Goal: Task Accomplishment & Management: Complete application form

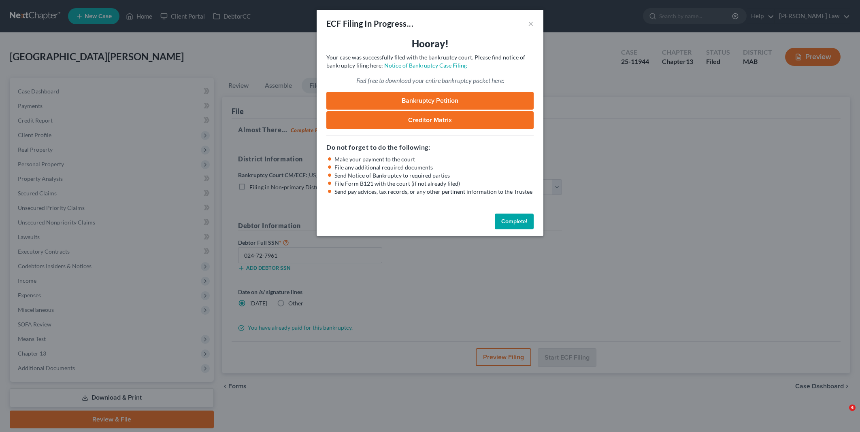
select select "2"
click at [511, 224] on button "Complete!" at bounding box center [514, 222] width 39 height 16
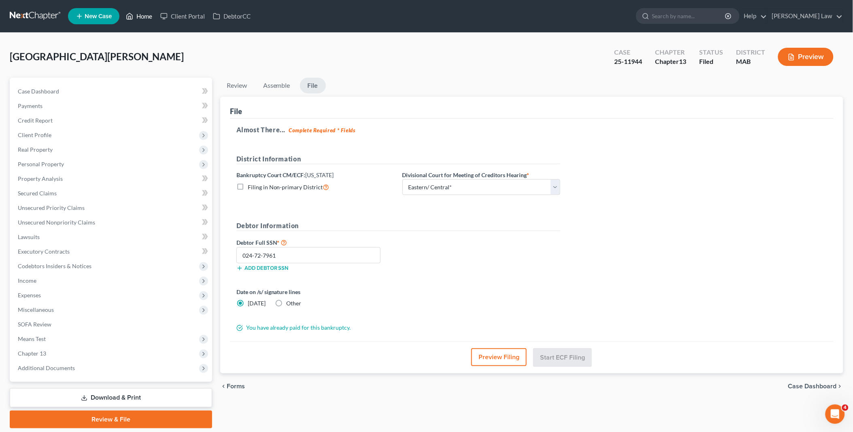
click at [140, 14] on link "Home" at bounding box center [139, 16] width 34 height 15
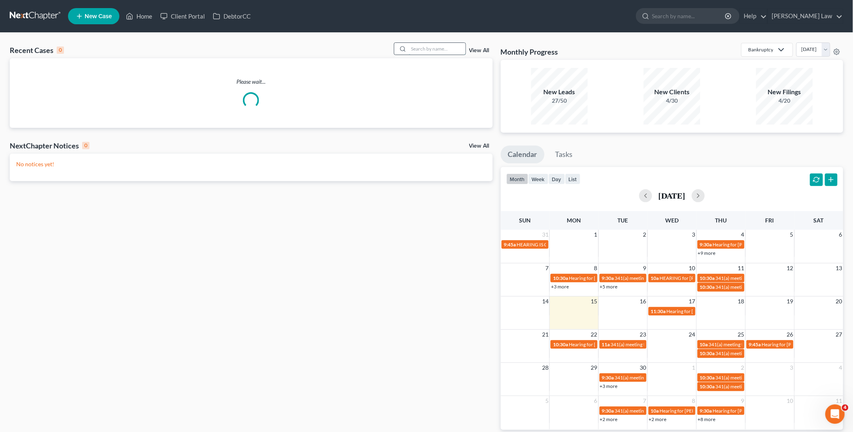
click at [422, 49] on input "search" at bounding box center [437, 49] width 57 height 12
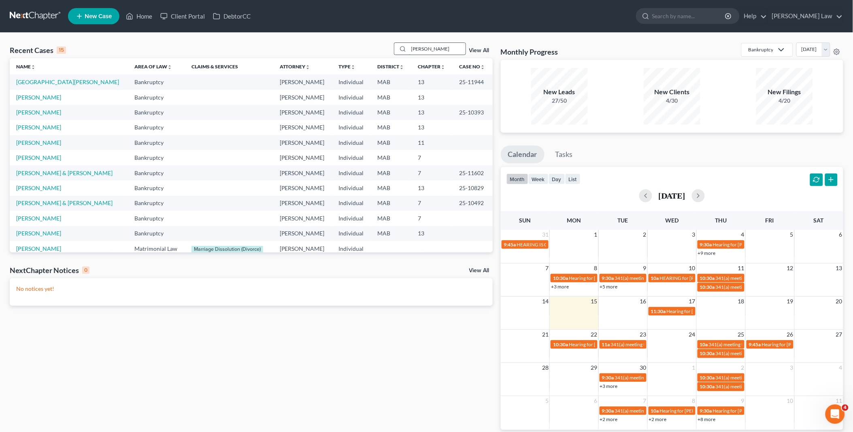
type input "[PERSON_NAME]"
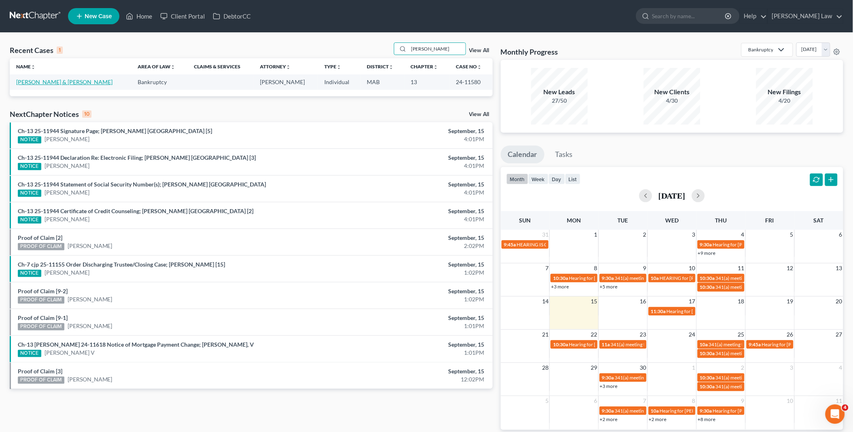
click at [63, 81] on link "[PERSON_NAME] & [PERSON_NAME]" at bounding box center [64, 82] width 96 height 7
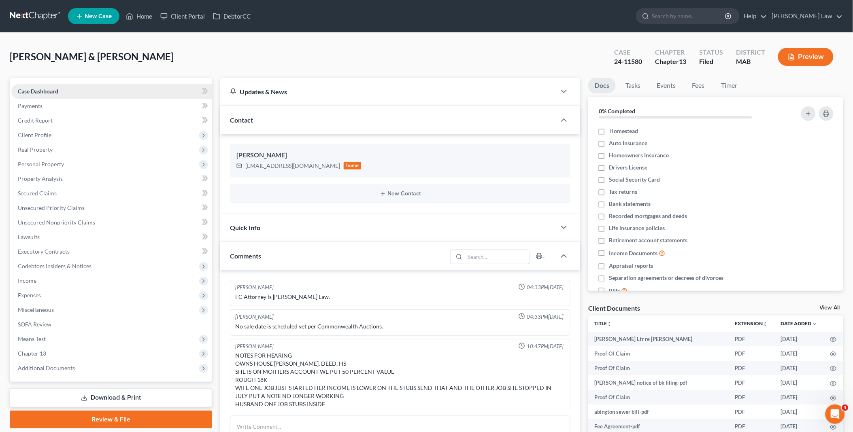
scroll to position [104, 0]
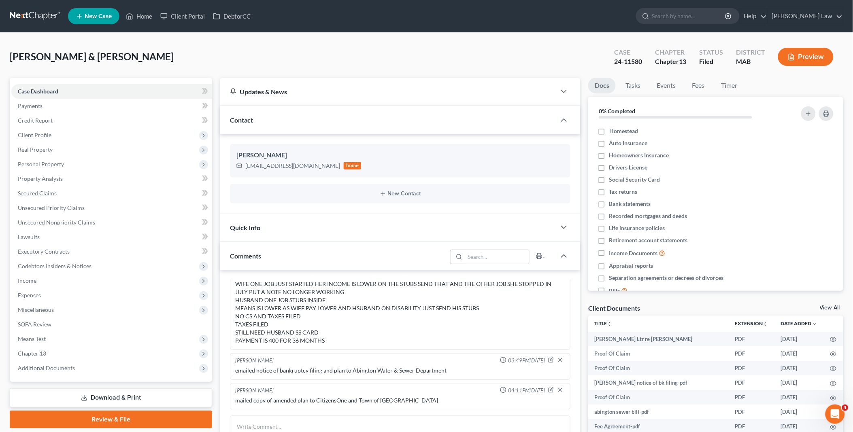
click at [828, 309] on link "View All" at bounding box center [830, 308] width 20 height 6
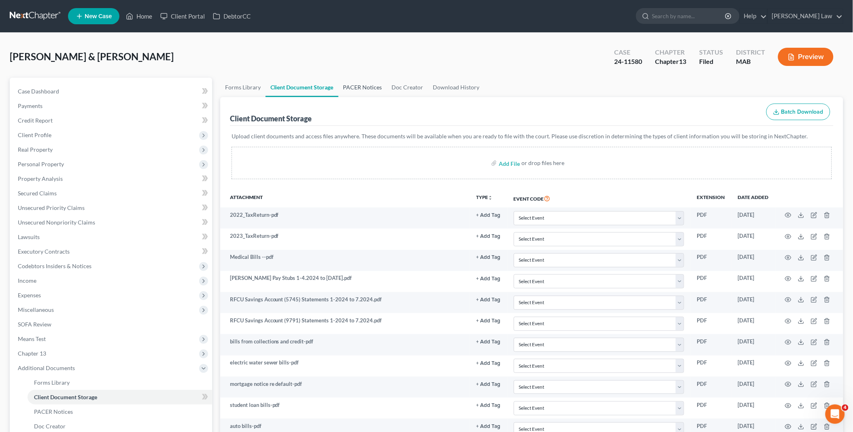
click at [366, 85] on link "PACER Notices" at bounding box center [363, 87] width 49 height 19
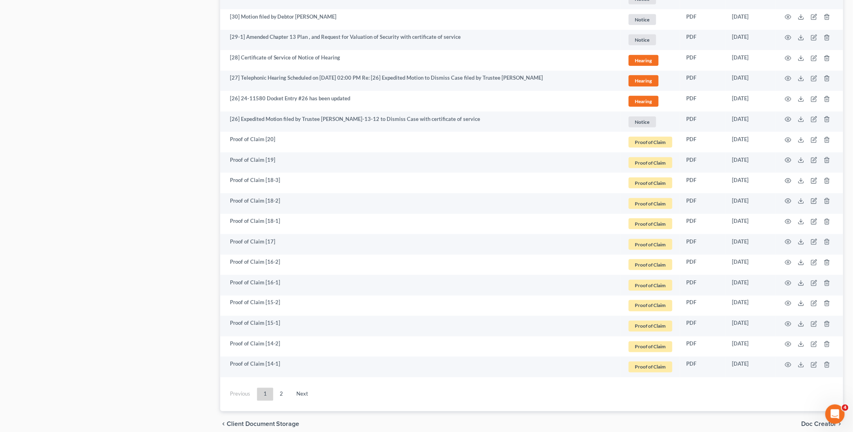
scroll to position [1391, 0]
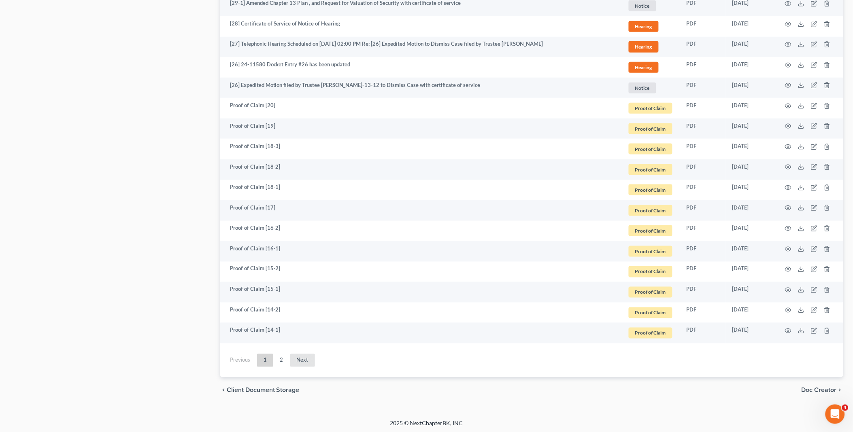
click at [298, 362] on link "Next" at bounding box center [302, 360] width 25 height 13
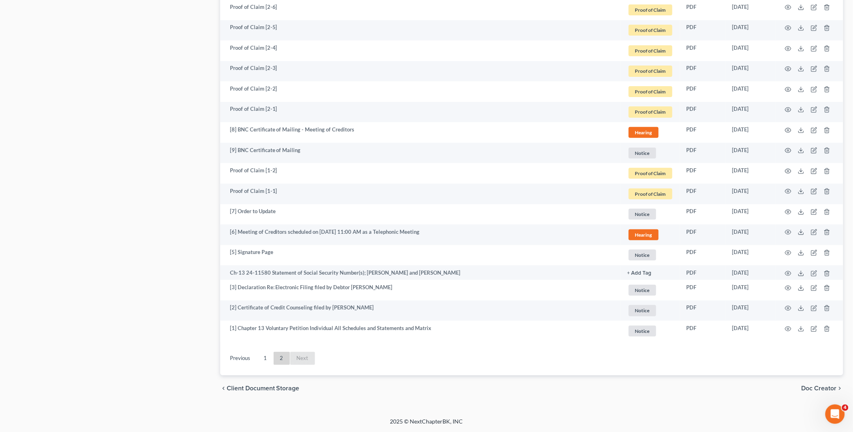
scroll to position [1114, 0]
